Goal: Find specific page/section: Find specific page/section

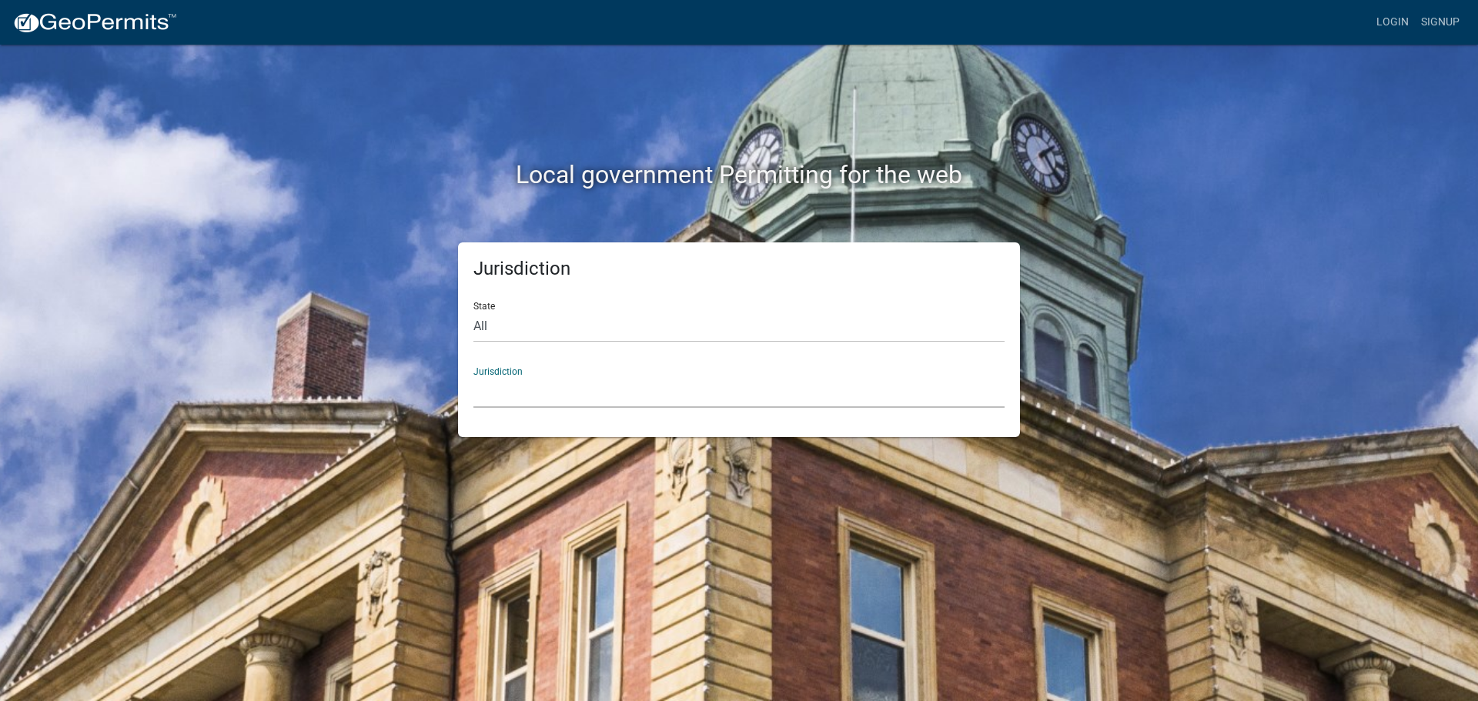
click at [521, 386] on select "[GEOGRAPHIC_DATA], [US_STATE]" at bounding box center [738, 392] width 531 height 32
click at [519, 388] on select "Richland County, Ohio" at bounding box center [738, 392] width 531 height 32
click at [512, 318] on select "All Colorado Georgia Indiana Iowa Kansas Minnesota Ohio South Carolina Wisconsin" at bounding box center [738, 327] width 531 height 32
select select "Minnesota"
click at [473, 311] on select "All Colorado Georgia Indiana Iowa Kansas Minnesota Ohio South Carolina Wisconsin" at bounding box center [738, 327] width 531 height 32
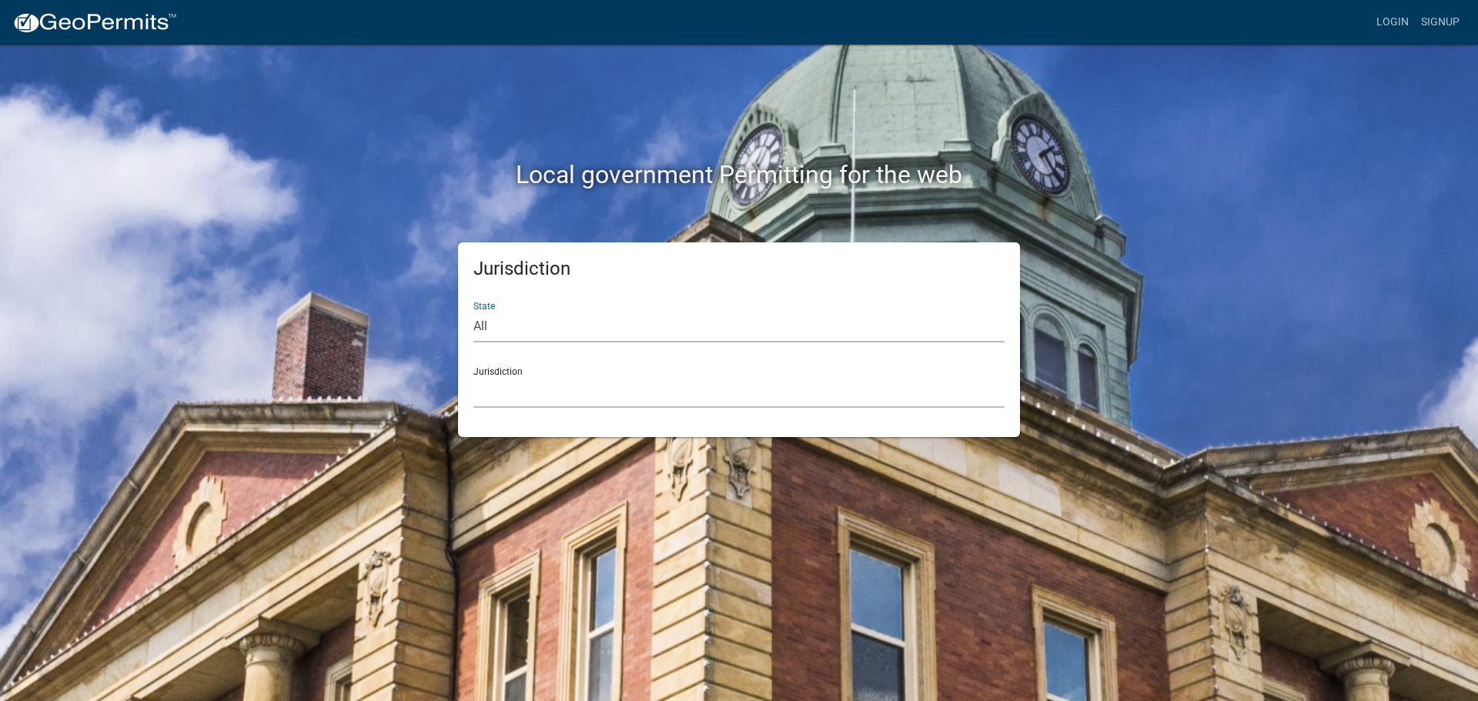
click at [539, 392] on select "Becker County, Minnesota Benton County, Minnesota Carlton County, Minnesota Cit…" at bounding box center [738, 392] width 531 height 32
click at [541, 391] on select "Becker County, Minnesota Benton County, Minnesota Carlton County, Minnesota Cit…" at bounding box center [738, 392] width 531 height 32
click at [541, 382] on select "Becker County, Minnesota Benton County, Minnesota Carlton County, Minnesota Cit…" at bounding box center [738, 392] width 531 height 32
click at [559, 382] on select "Becker County, Minnesota Benton County, Minnesota Carlton County, Minnesota Cit…" at bounding box center [738, 392] width 531 height 32
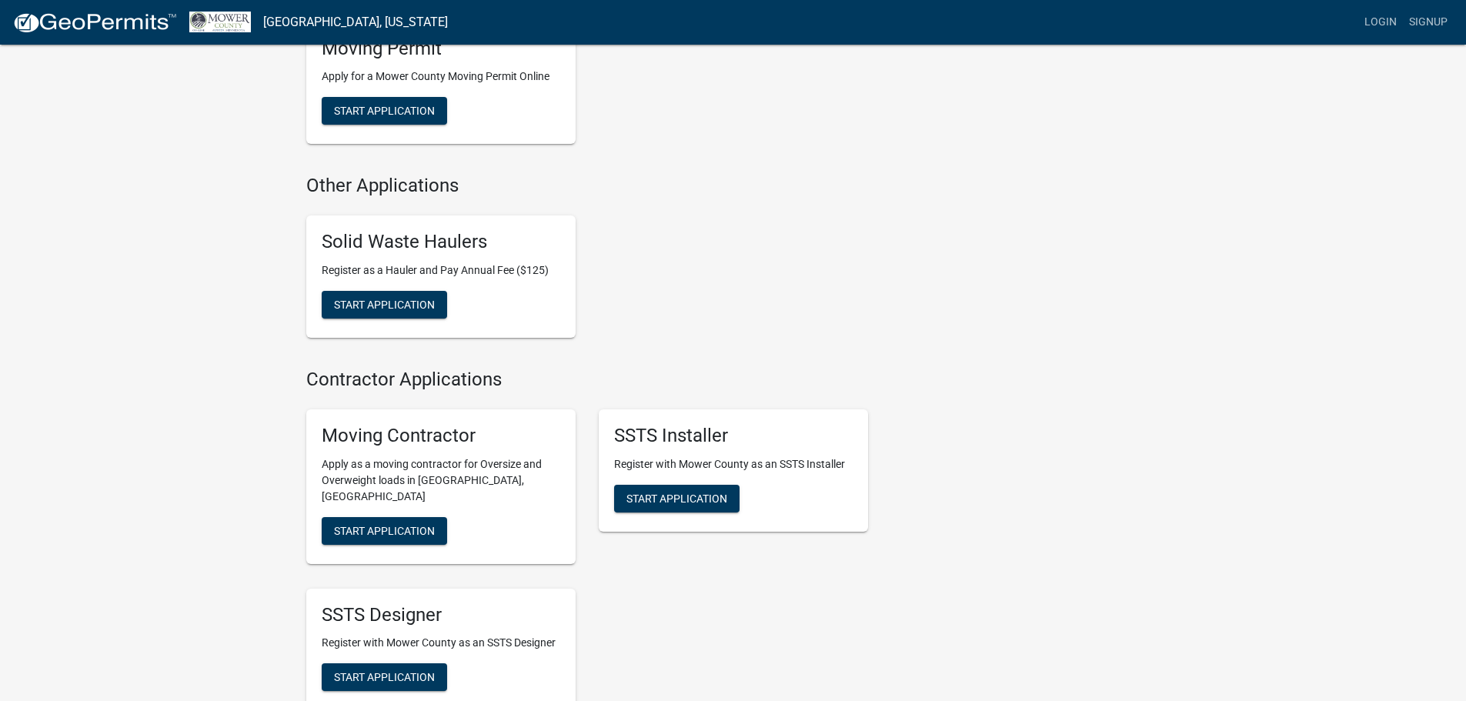
scroll to position [228, 0]
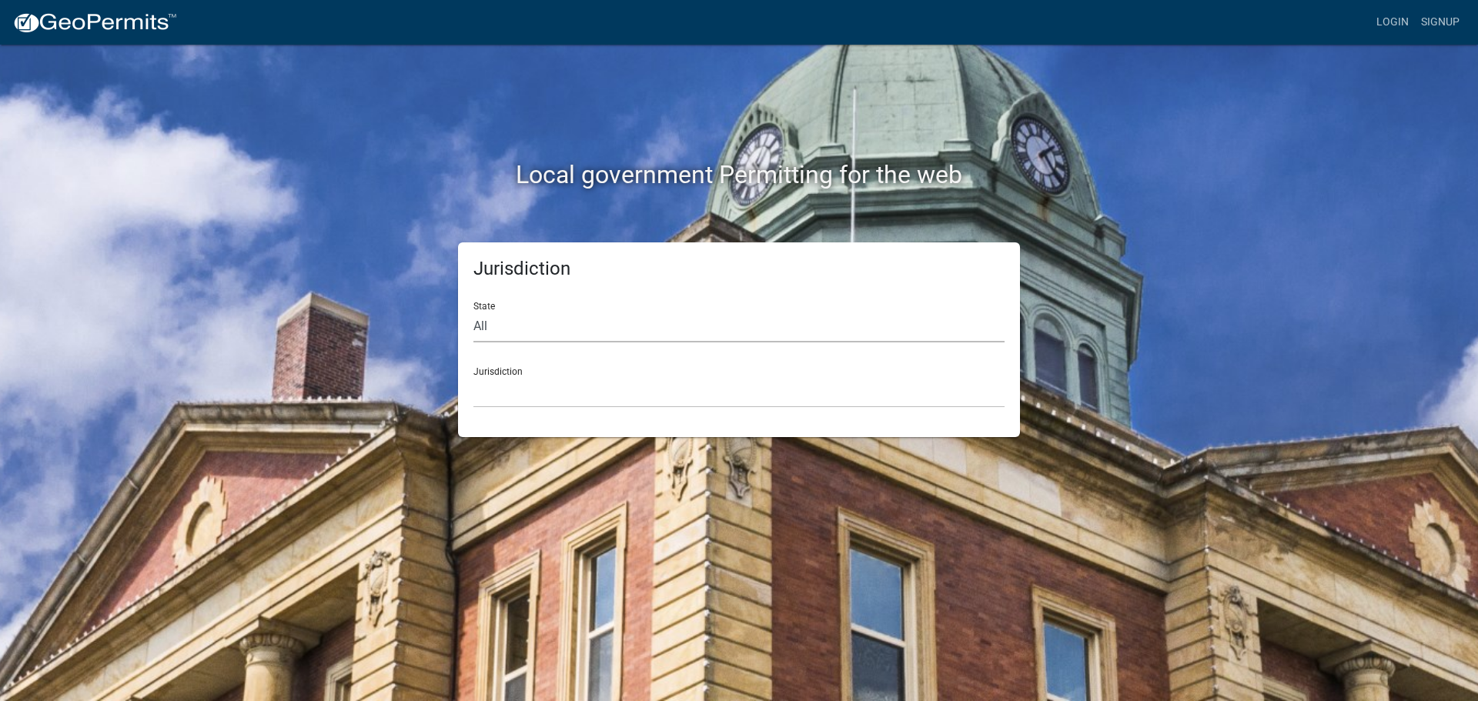
click at [509, 324] on select "All Colorado Georgia Indiana Iowa Kansas Minnesota Ohio South Carolina Wisconsin" at bounding box center [738, 327] width 531 height 32
click at [473, 311] on select "All Colorado Georgia Indiana Iowa Kansas Minnesota Ohio South Carolina Wisconsin" at bounding box center [738, 327] width 531 height 32
click at [519, 391] on select "Abbeville County, South Carolina Jasper County, South Carolina" at bounding box center [738, 392] width 531 height 32
click at [514, 392] on select "Abbeville County, South Carolina Jasper County, South Carolina" at bounding box center [738, 392] width 531 height 32
click at [593, 389] on select "Abbeville County, South Carolina Jasper County, South Carolina" at bounding box center [738, 392] width 531 height 32
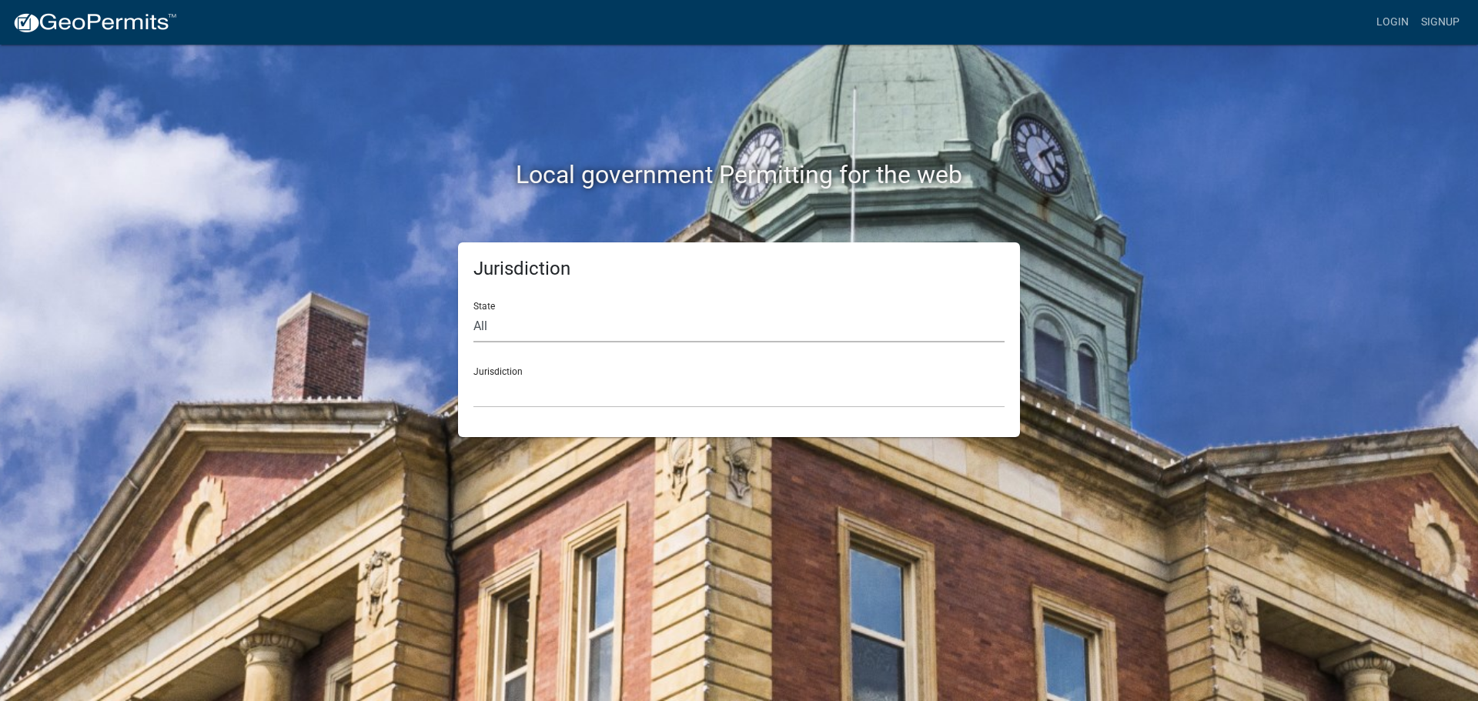
click at [499, 331] on select "All Colorado Georgia Indiana Iowa Kansas Minnesota Ohio South Carolina Wisconsin" at bounding box center [738, 327] width 531 height 32
select select "Wisconsin"
click at [473, 311] on select "All Colorado Georgia Indiana Iowa Kansas Minnesota Ohio South Carolina Wisconsin" at bounding box center [738, 327] width 531 height 32
click at [526, 391] on select "Dodge County, Wisconsin" at bounding box center [738, 392] width 531 height 32
click at [575, 327] on select "All Colorado Georgia Indiana Iowa Kansas Minnesota Ohio South Carolina Wisconsin" at bounding box center [738, 327] width 531 height 32
